Goal: Information Seeking & Learning: Learn about a topic

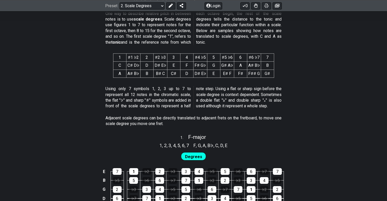
scroll to position [222, 0]
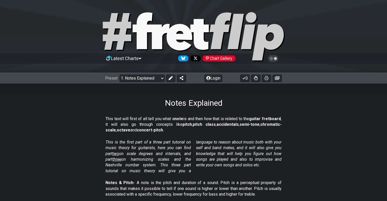
click at [246, 102] on div "Notes Explained" at bounding box center [193, 96] width 387 height 24
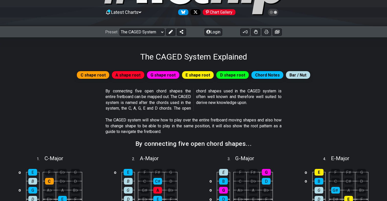
scroll to position [54, 0]
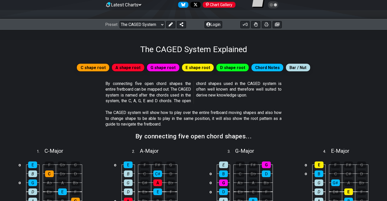
click at [104, 70] on span "C shape root" at bounding box center [93, 67] width 25 height 7
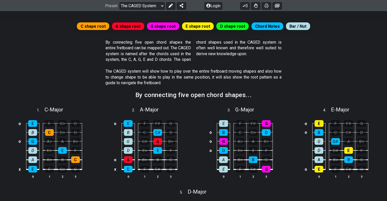
scroll to position [96, 0]
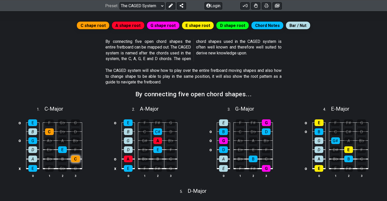
click at [75, 158] on div "C" at bounding box center [75, 158] width 9 height 7
click at [75, 160] on div "C" at bounding box center [75, 158] width 9 height 7
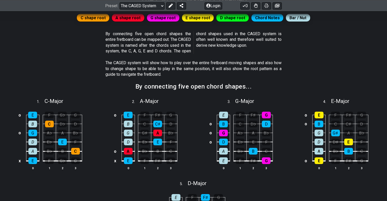
scroll to position [104, 0]
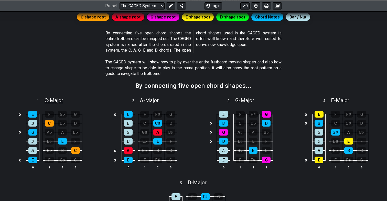
click at [54, 100] on span "C - Major" at bounding box center [54, 100] width 19 height 6
select select "C"
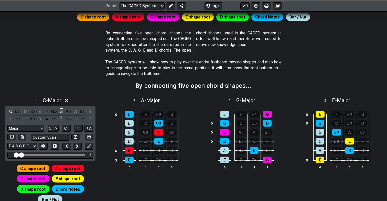
click at [53, 101] on span "C - Major" at bounding box center [52, 100] width 19 height 6
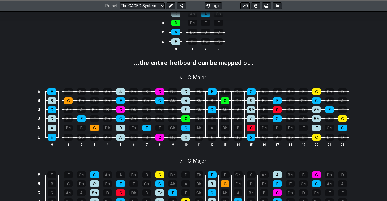
scroll to position [307, 0]
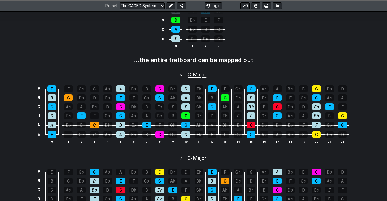
click at [193, 74] on span "C - Major" at bounding box center [197, 74] width 19 height 6
select select "C"
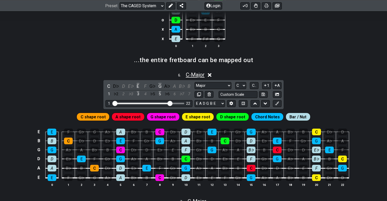
click at [193, 74] on span "C - Major" at bounding box center [195, 74] width 19 height 6
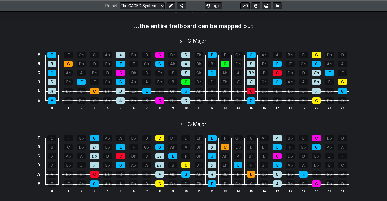
scroll to position [341, 0]
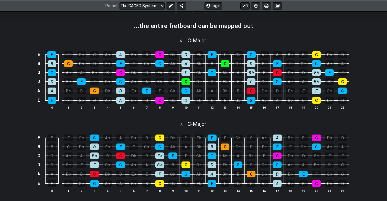
click at [359, 100] on div "E E F G♭ G A♭ A B♭ B C D♭ D E♭ E F G♭ G A♭ A B♭ B C D♭ D B B C D♭ D E♭ E F G♭ G…" at bounding box center [193, 81] width 387 height 72
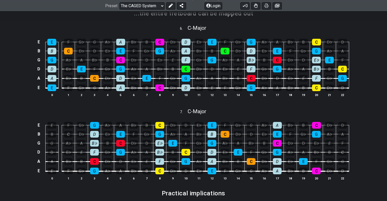
scroll to position [359, 0]
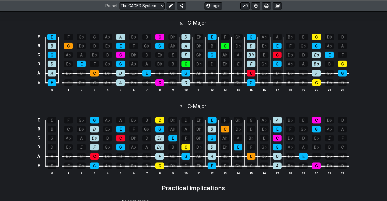
click at [359, 100] on div "7 . C - Major" at bounding box center [193, 105] width 387 height 10
select select "C"
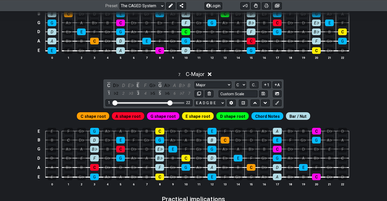
scroll to position [393, 0]
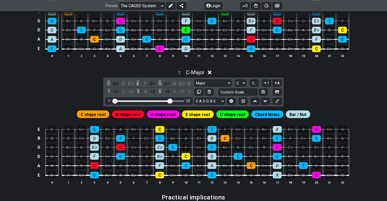
click at [359, 100] on div "7 . C - Major C D♭ D E♭ E F G♭ G A♭ A B♭ B 1 ♭2 2 ♭3 3 4 ♭5 5 ♭6 6 ♭7 7 Major M…" at bounding box center [193, 128] width 387 height 125
click at [212, 71] on icon at bounding box center [210, 72] width 4 height 4
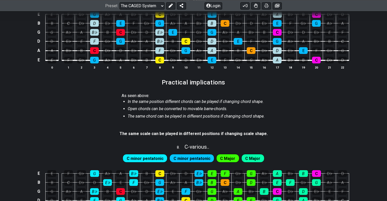
scroll to position [465, 0]
click at [173, 100] on em "In the same position different chords can be played if changing chord shape." at bounding box center [196, 101] width 136 height 5
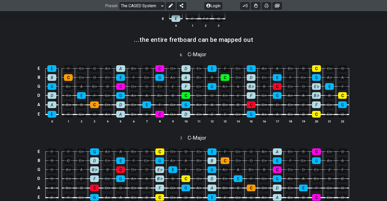
scroll to position [300, 0]
